Goal: Transaction & Acquisition: Obtain resource

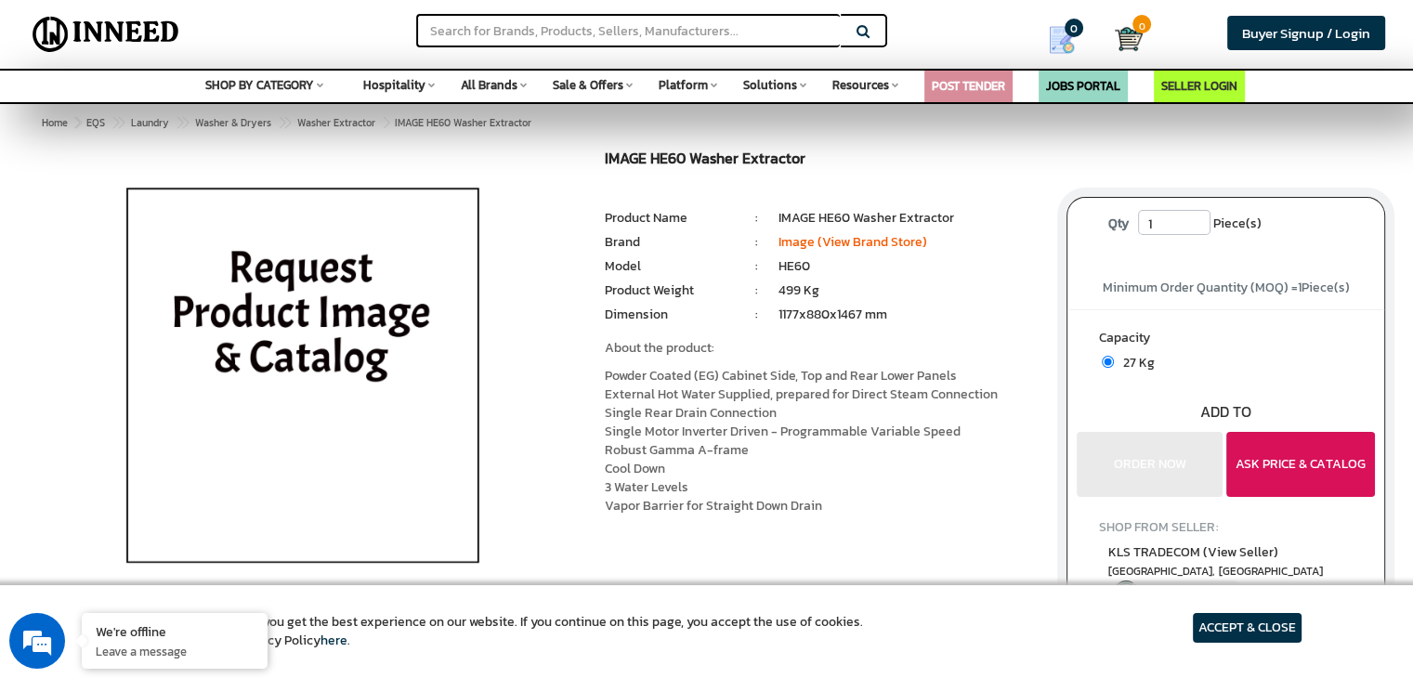
click at [1295, 469] on button "ASK PRICE & CATALOG" at bounding box center [1301, 464] width 149 height 65
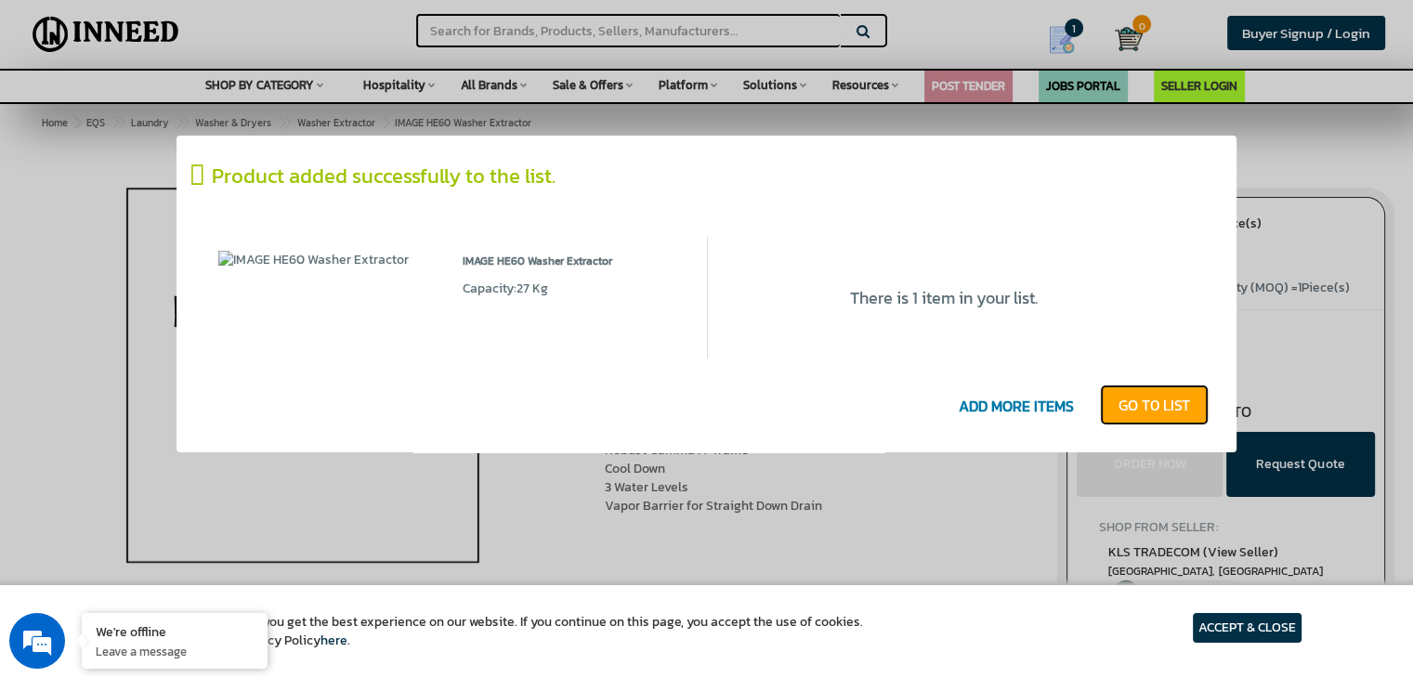
click at [1143, 407] on link "GO T0 LIST" at bounding box center [1154, 405] width 109 height 41
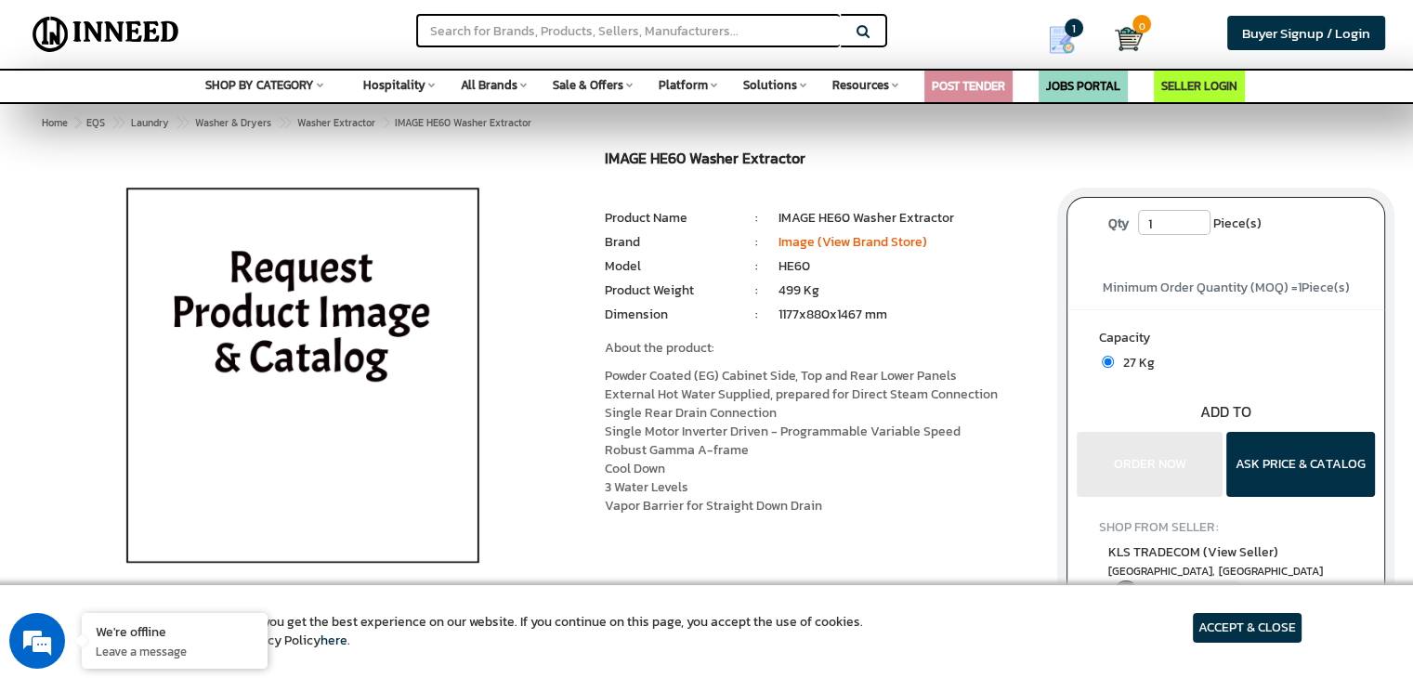
click at [991, 539] on div "IMAGE HE60 Washer Extractor MRP: ₹ 0.00 Unit Selling Price: ₹ 880,000.00 ( ₹ 15…" at bounding box center [822, 366] width 462 height 430
click at [711, 34] on input "text" at bounding box center [628, 30] width 424 height 33
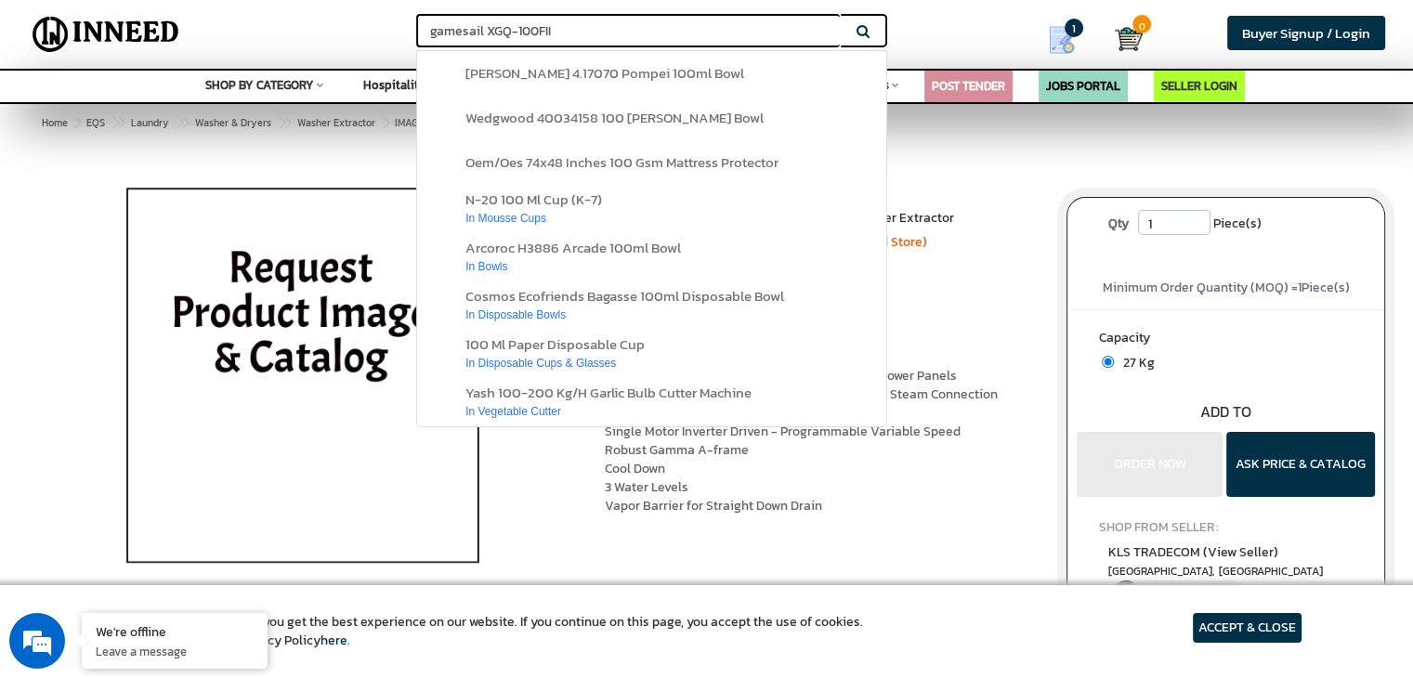
type input "gamesail XGQ-100FII"
click at [841, 14] on button "Search" at bounding box center [864, 30] width 46 height 33
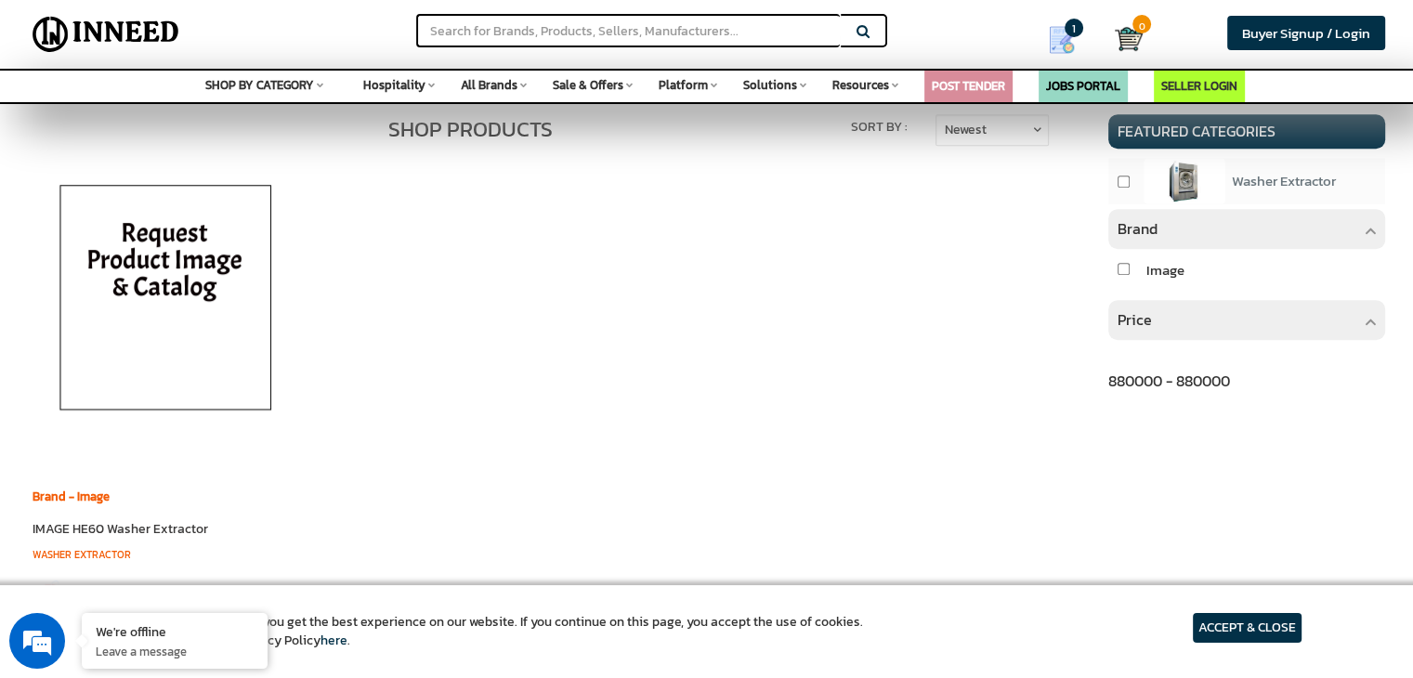
scroll to position [743, 0]
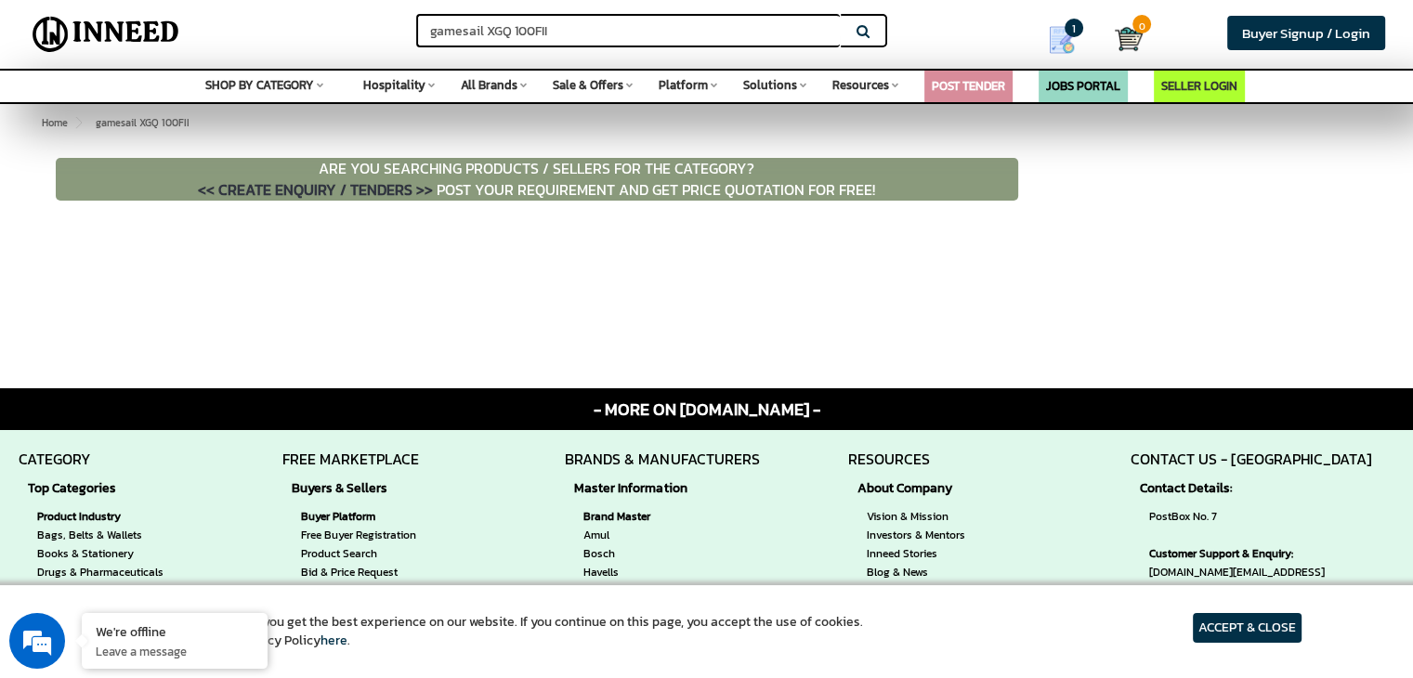
drag, startPoint x: 303, startPoint y: 193, endPoint x: 867, endPoint y: 275, distance: 570.0
click at [866, 274] on div "FILTERS ARE YOU SEARCHING PRODUCTS / SELLERS FOR THE CATEGORY? << CREATE ENQUIR…" at bounding box center [707, 222] width 1358 height 163
